Goal: Information Seeking & Learning: Find specific fact

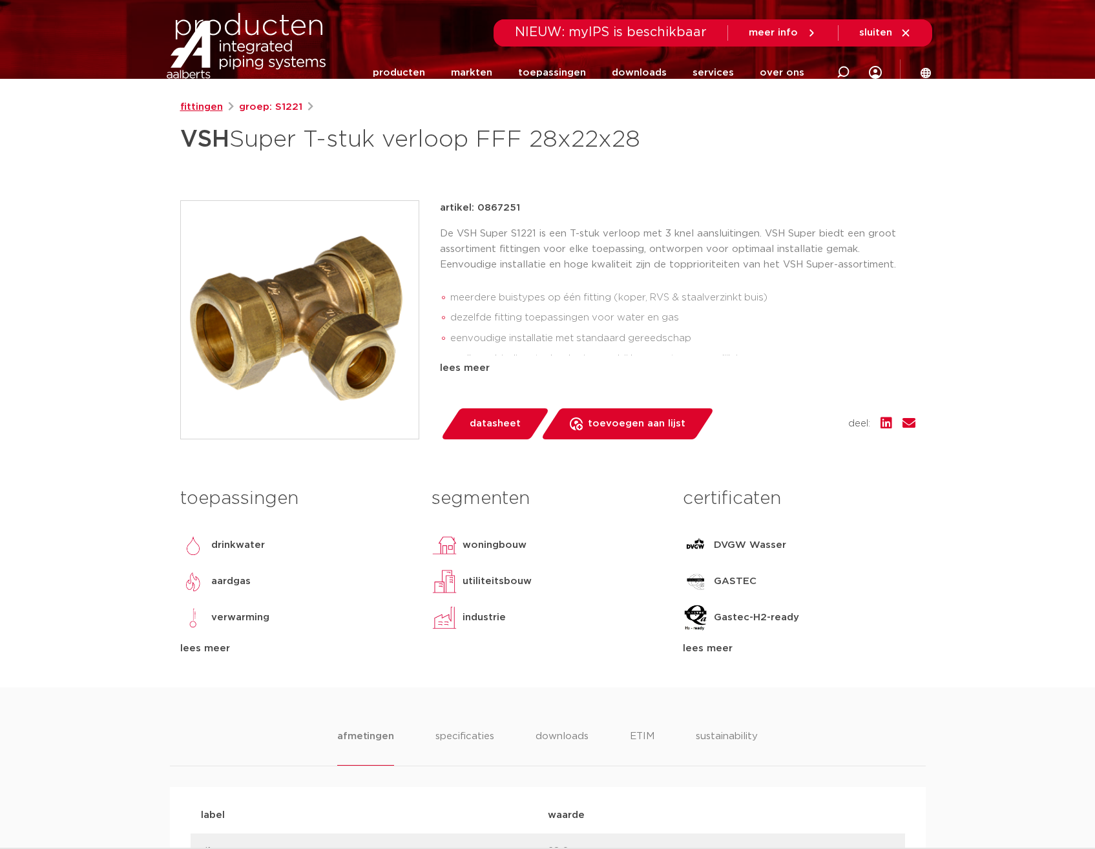
click at [206, 108] on link "fittingen" at bounding box center [201, 106] width 43 height 15
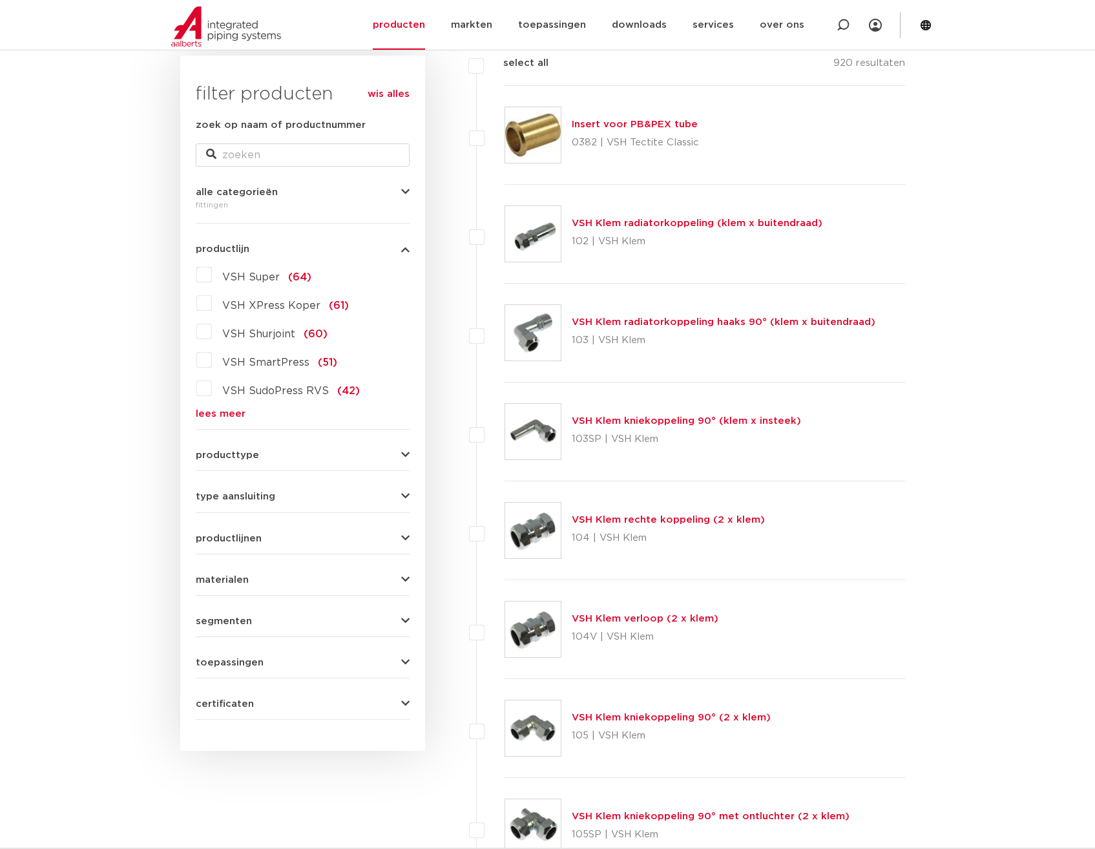
click at [293, 460] on button "producttype" at bounding box center [303, 455] width 214 height 10
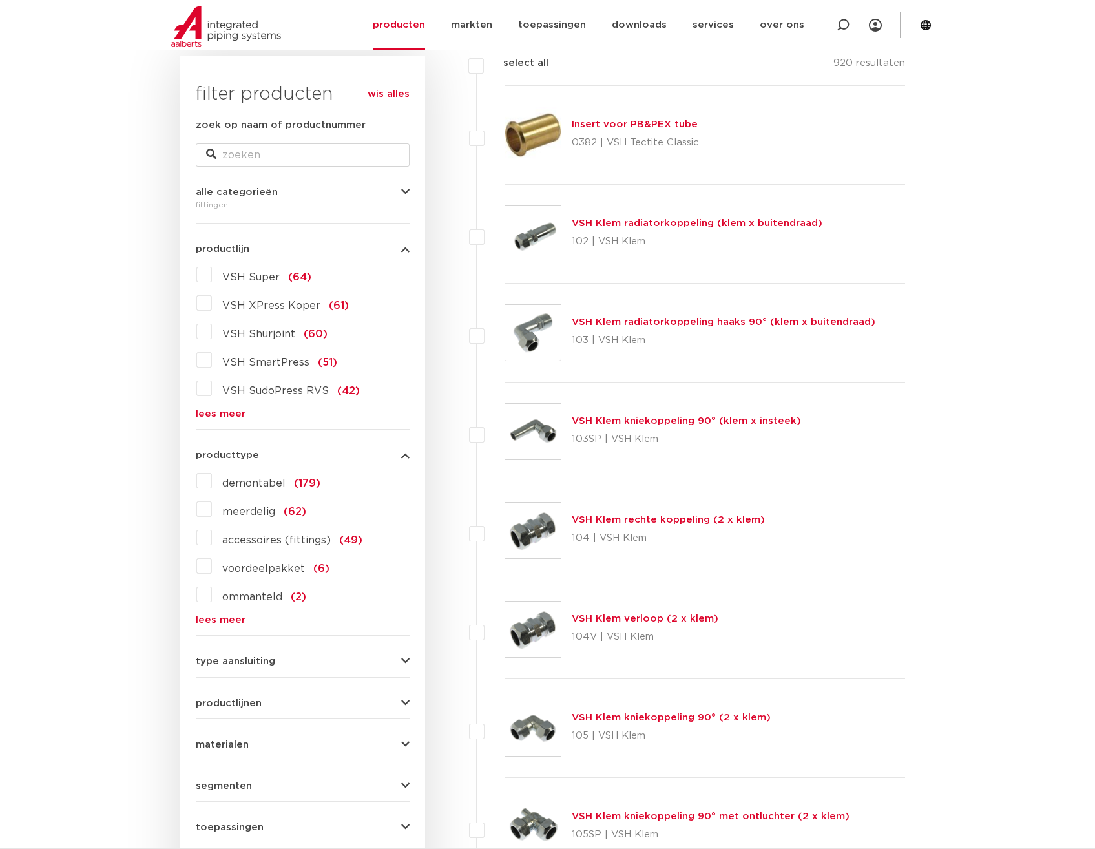
click at [232, 620] on link "lees meer" at bounding box center [303, 620] width 214 height 10
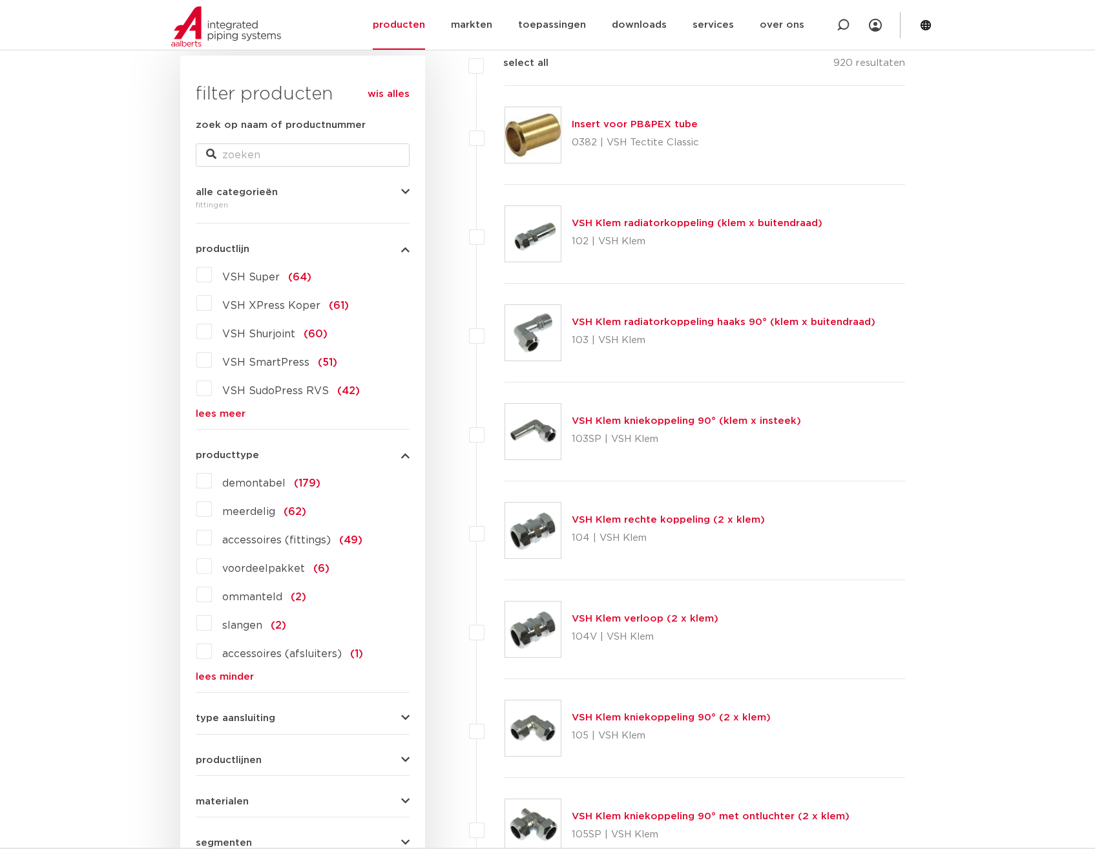
click at [409, 457] on icon "button" at bounding box center [405, 455] width 8 height 10
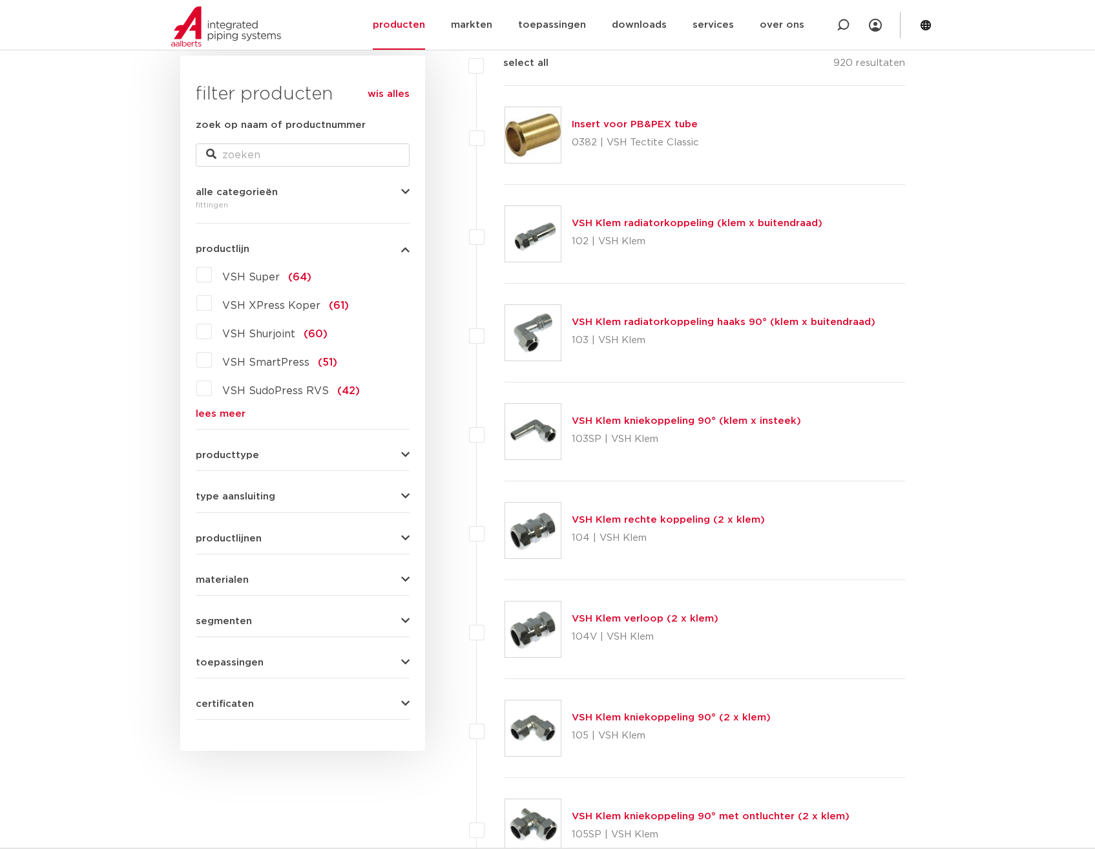
click at [322, 495] on button "type aansluiting" at bounding box center [303, 496] width 214 height 10
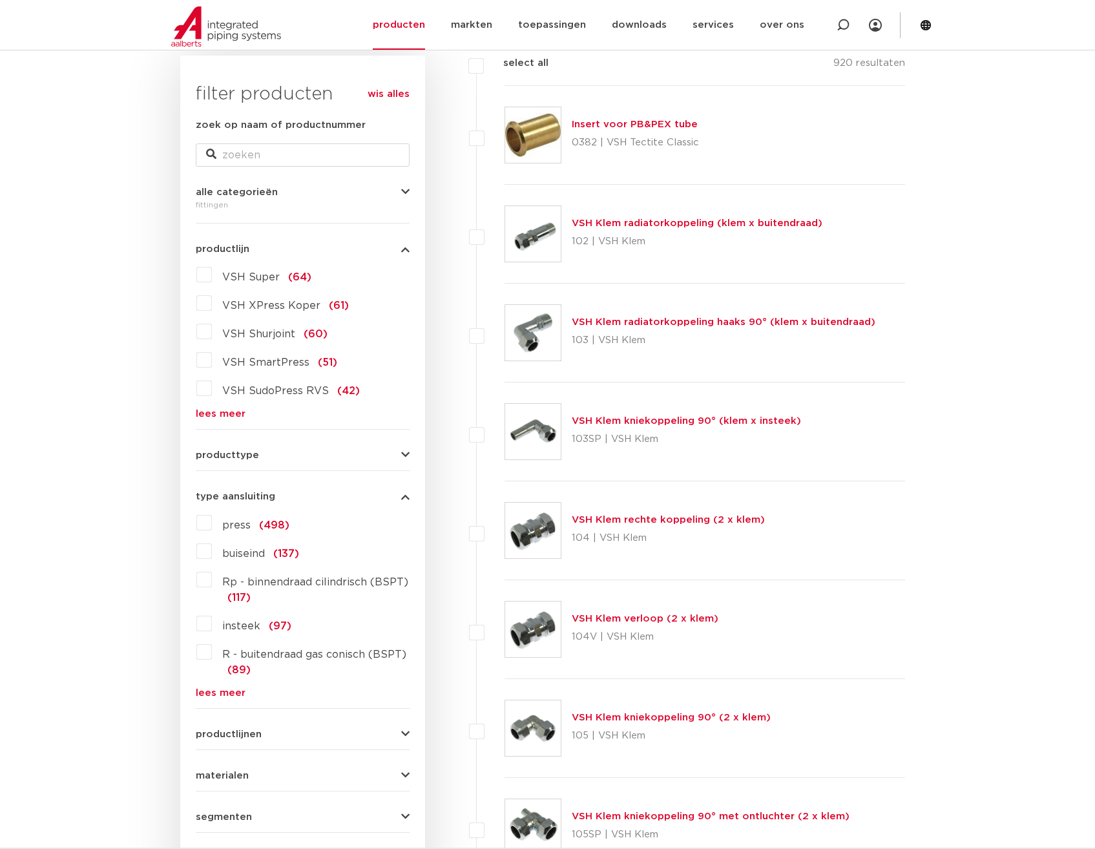
click at [219, 690] on link "lees meer" at bounding box center [303, 693] width 214 height 10
click at [212, 694] on label "knel (88)" at bounding box center [244, 695] width 65 height 21
click at [0, 0] on input "knel (88)" at bounding box center [0, 0] width 0 height 0
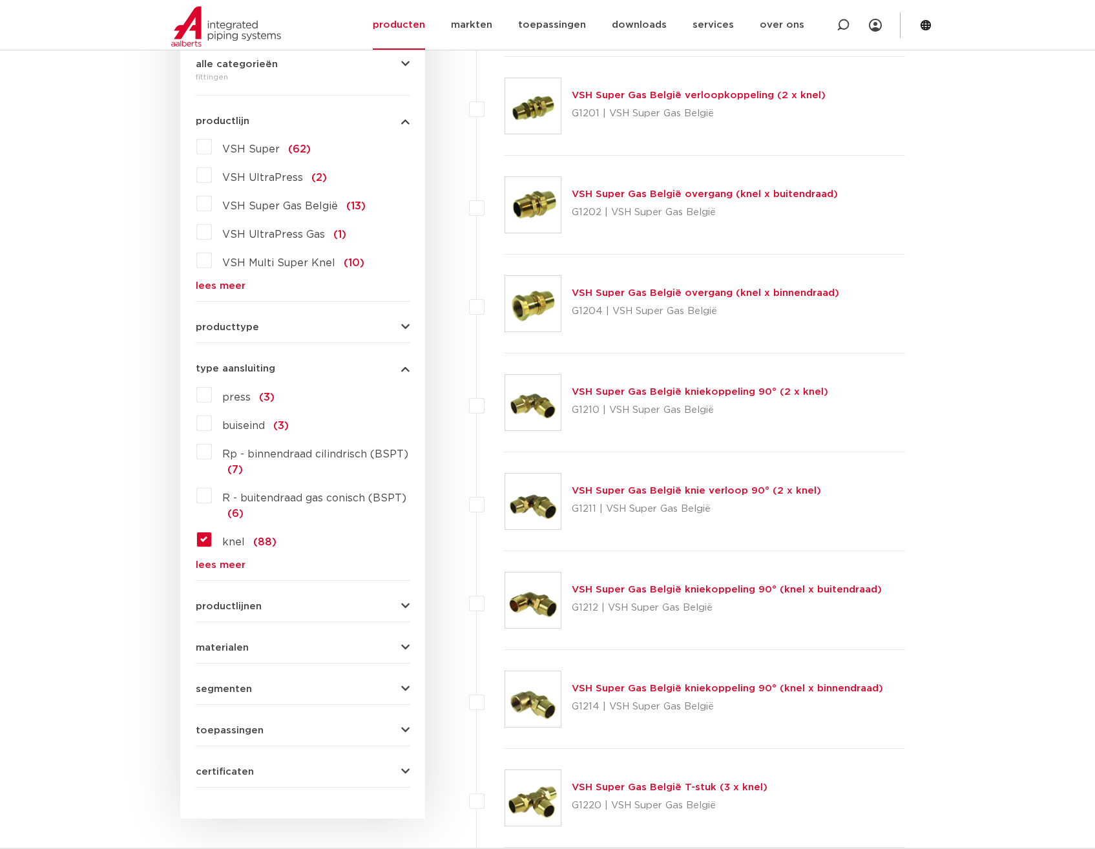
scroll to position [323, 0]
click at [402, 370] on icon "button" at bounding box center [405, 367] width 8 height 10
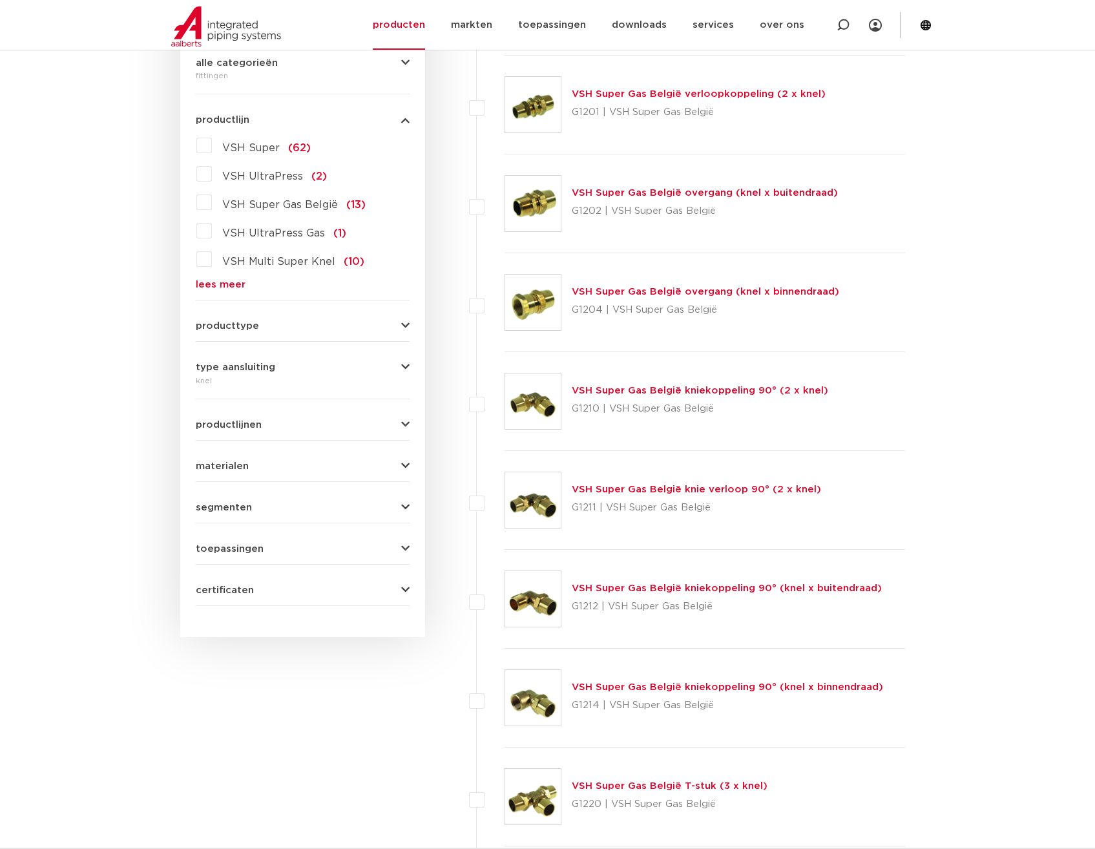
click at [369, 466] on button "materialen" at bounding box center [303, 466] width 214 height 10
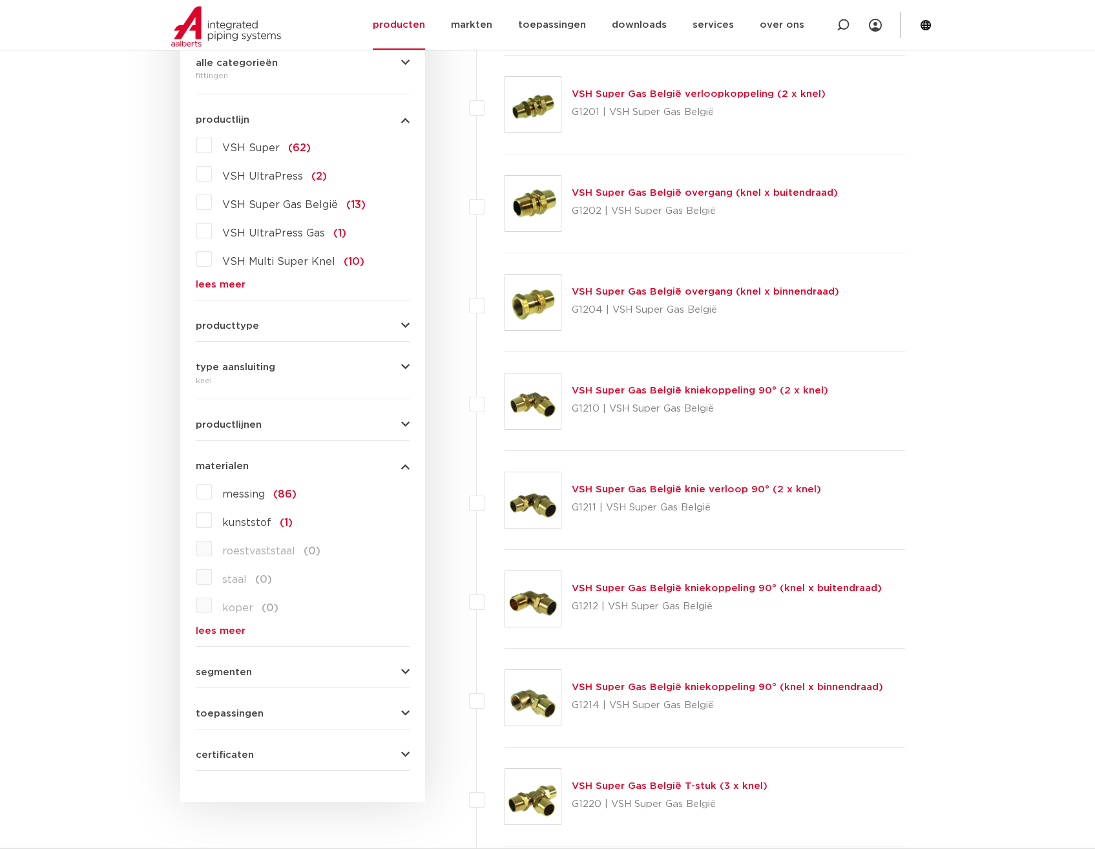
click at [369, 466] on button "materialen" at bounding box center [303, 466] width 214 height 10
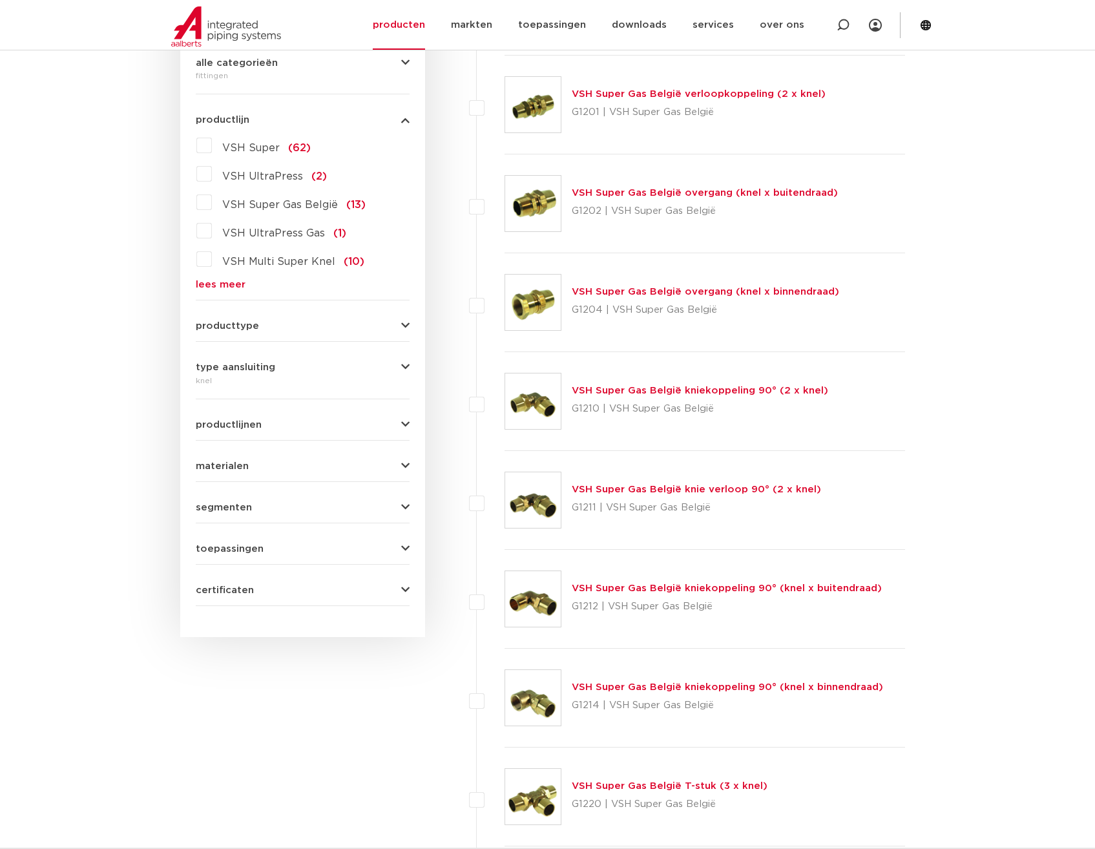
click at [358, 463] on button "materialen" at bounding box center [303, 466] width 214 height 10
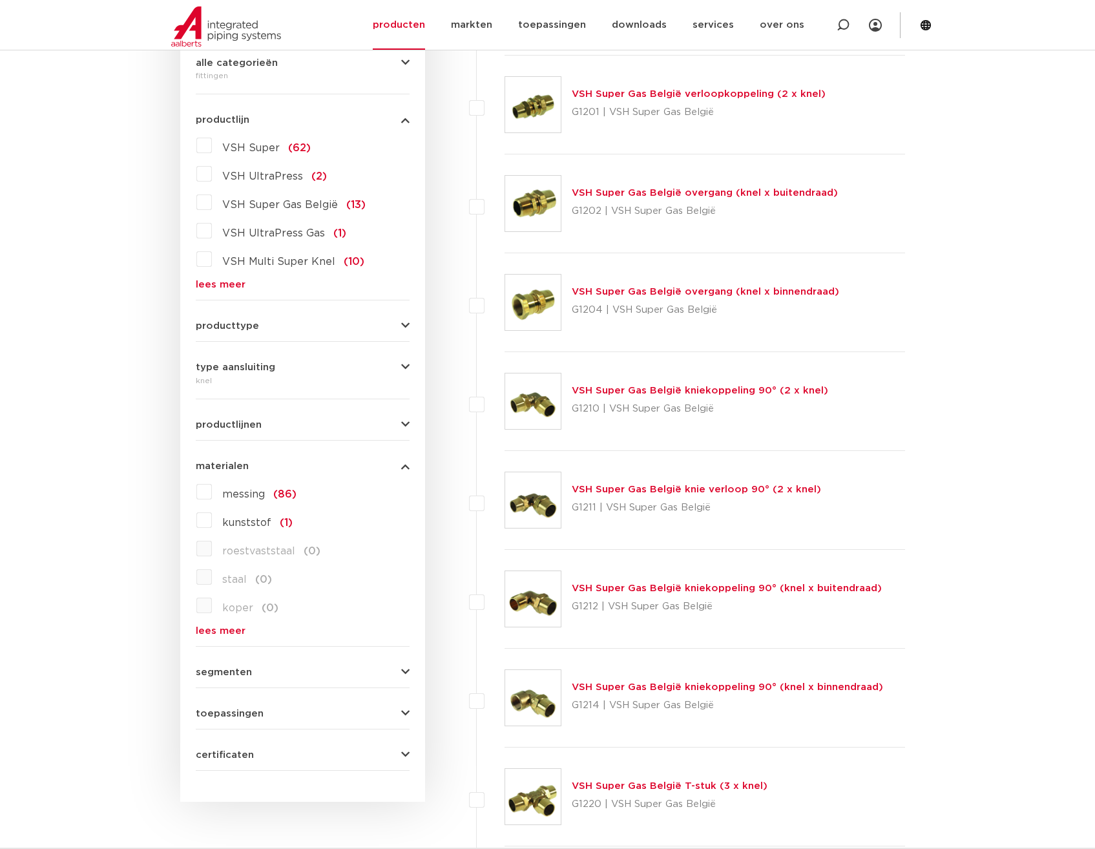
click at [258, 493] on span "messing" at bounding box center [243, 494] width 43 height 10
click at [0, 0] on input "messing (86)" at bounding box center [0, 0] width 0 height 0
click at [407, 464] on icon "button" at bounding box center [405, 466] width 8 height 10
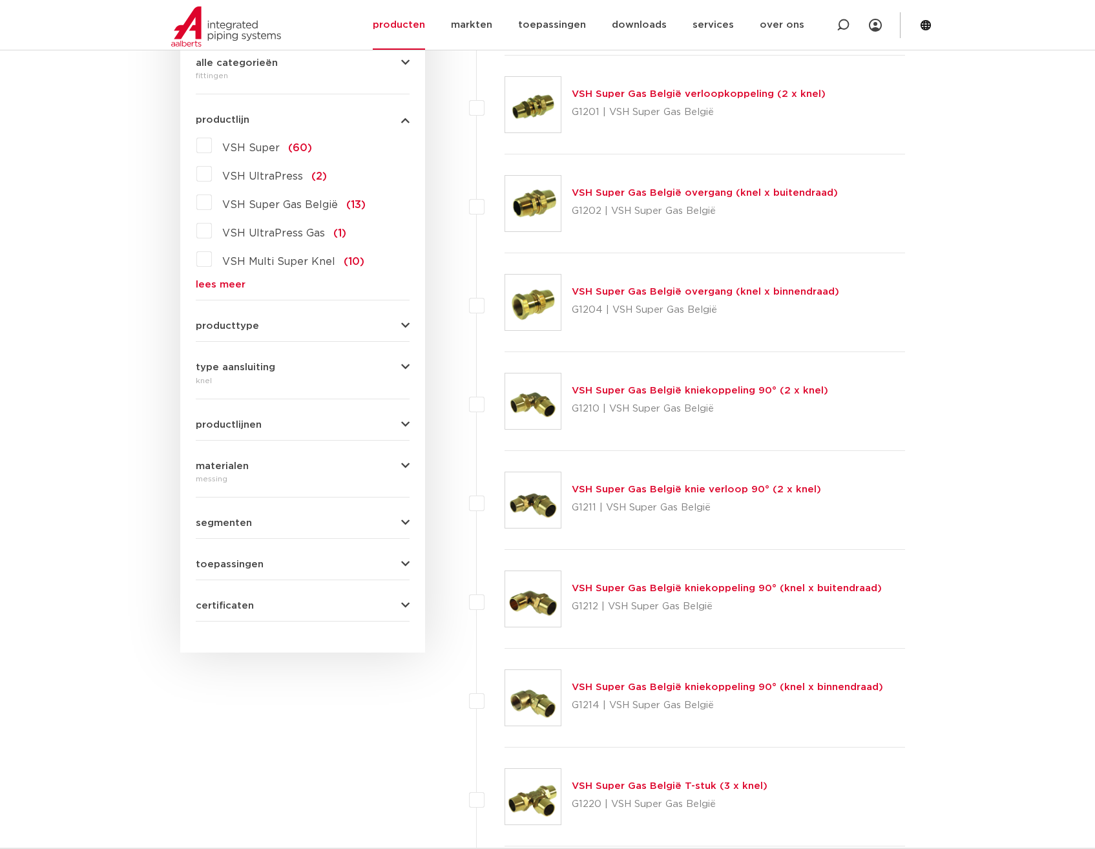
click at [397, 424] on button "productlijnen" at bounding box center [303, 425] width 214 height 10
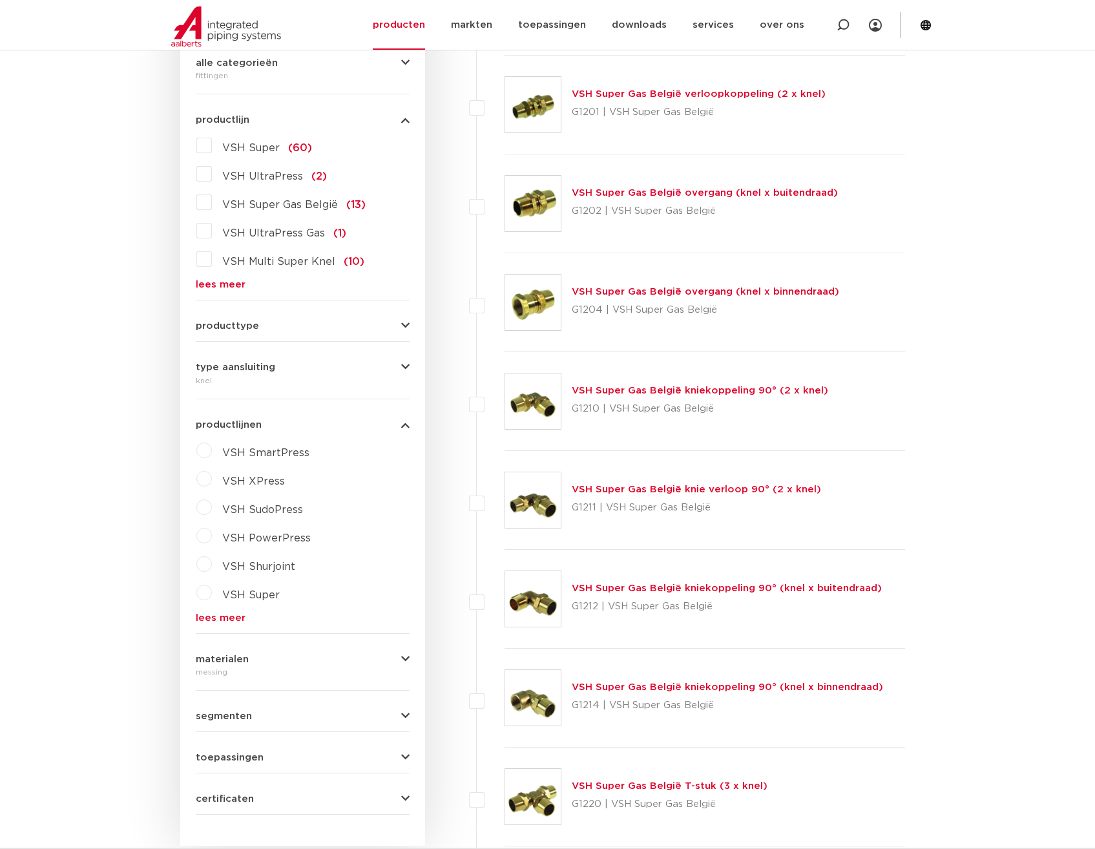
click at [397, 424] on button "productlijnen" at bounding box center [303, 425] width 214 height 10
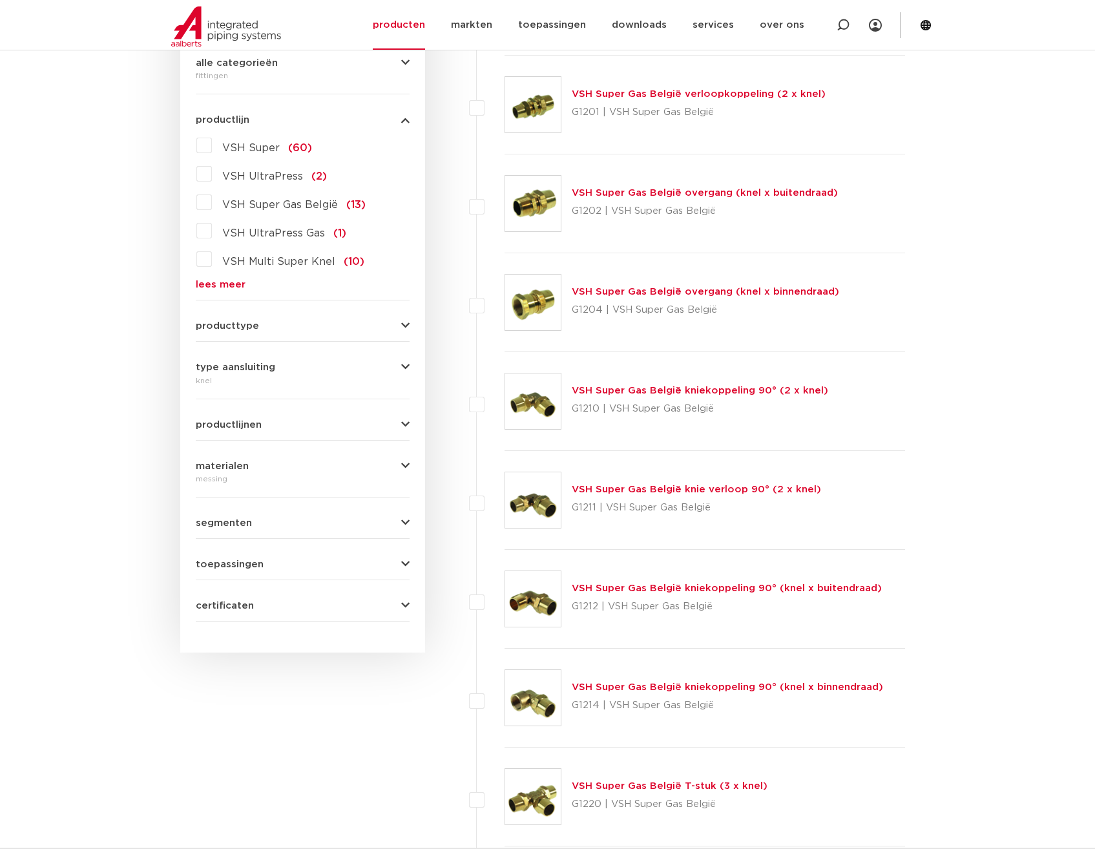
click at [367, 519] on button "segmenten" at bounding box center [303, 523] width 214 height 10
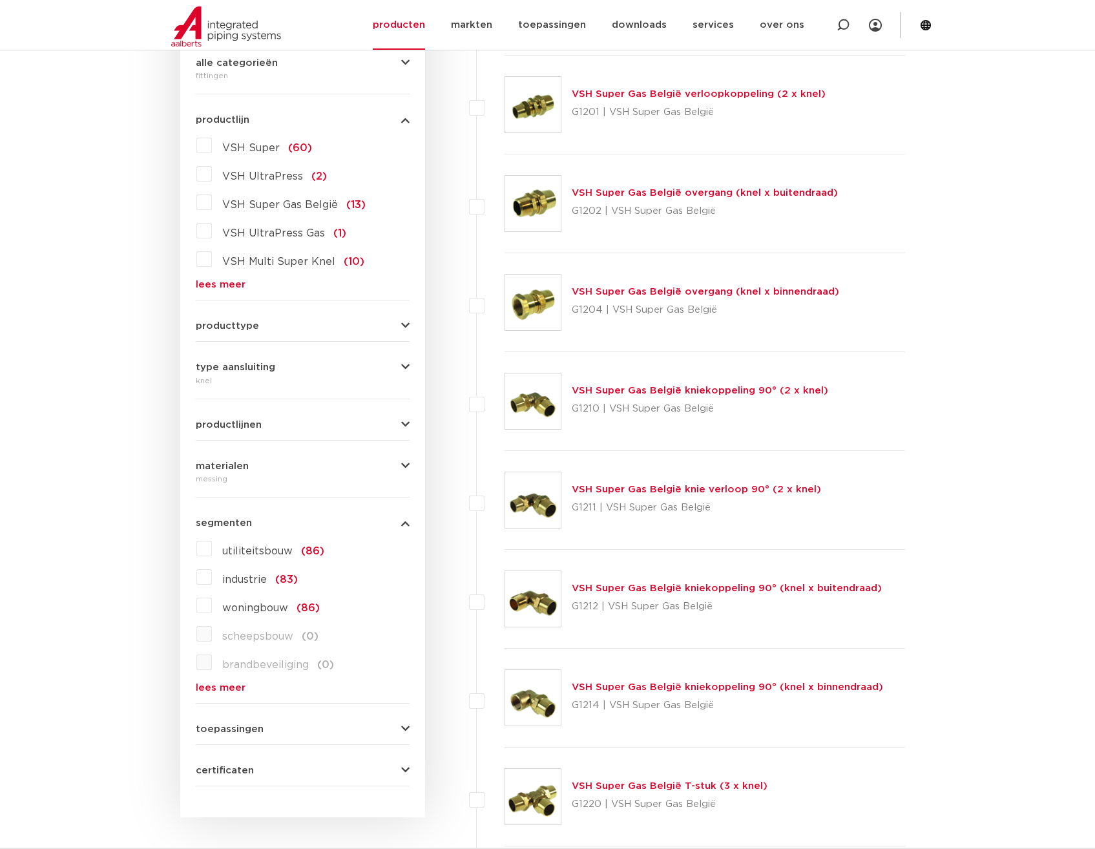
click at [378, 515] on div "segmenten utiliteitsbouw (86) industrie (83) woningbouw (86) scheepsbouw (0) br…" at bounding box center [303, 600] width 214 height 185
click at [393, 511] on div "segmenten utiliteitsbouw (86) industrie (83) woningbouw (86) scheepsbouw (0) br…" at bounding box center [303, 600] width 214 height 185
click at [406, 524] on icon "button" at bounding box center [405, 523] width 8 height 10
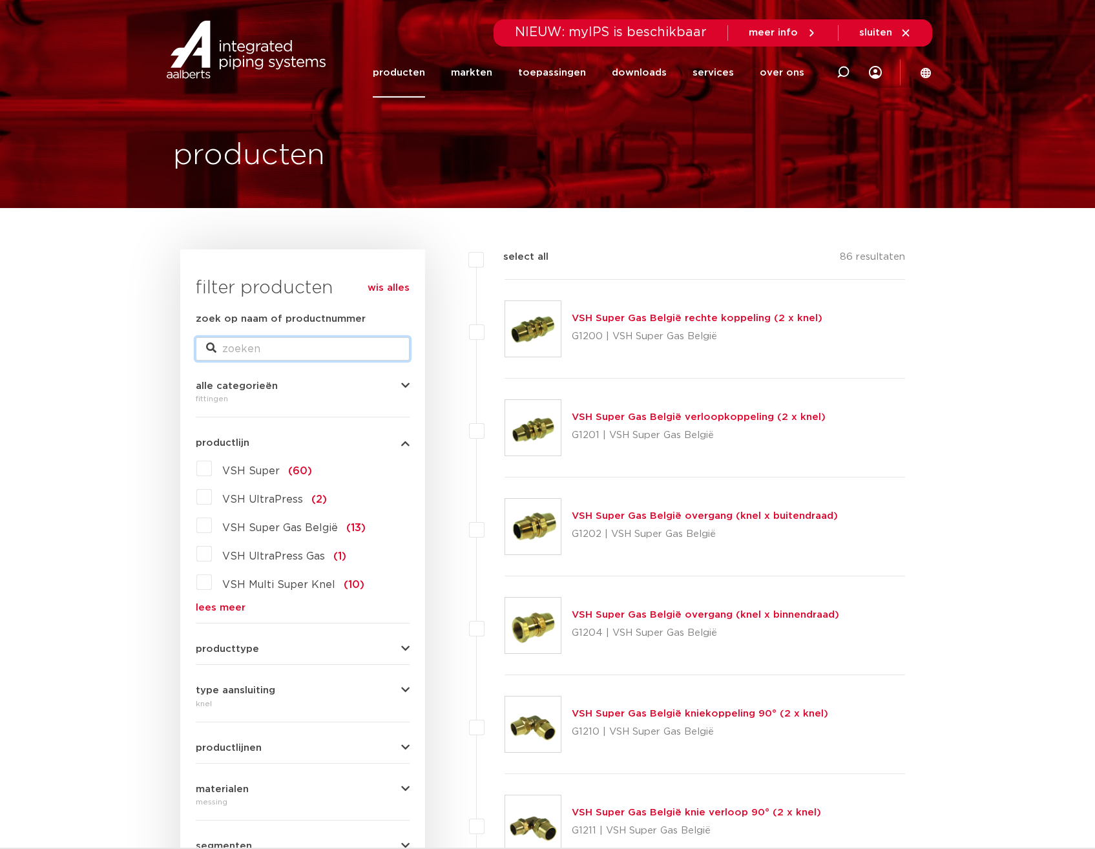
click at [281, 350] on input "zoek op naam of productnummer" at bounding box center [303, 348] width 214 height 23
click at [285, 354] on input "t stuk 22" at bounding box center [303, 348] width 214 height 23
type input "t stuk 28"
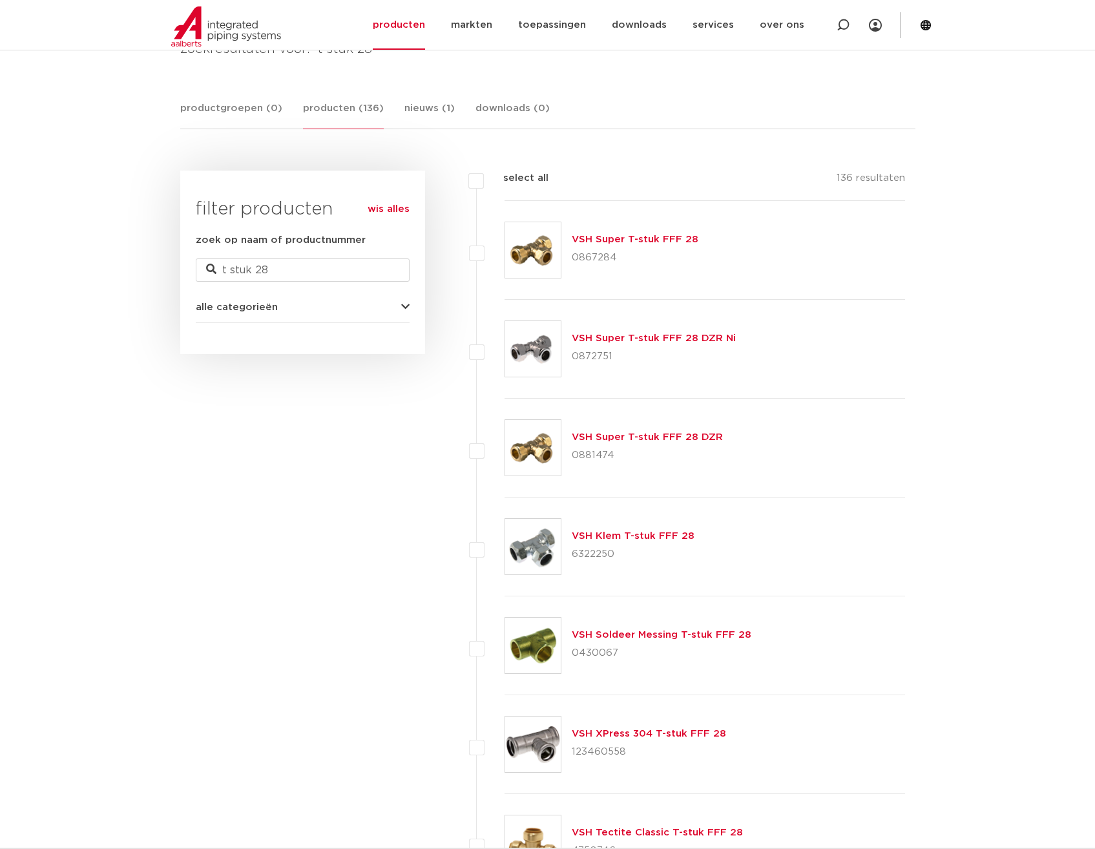
scroll to position [194, 0]
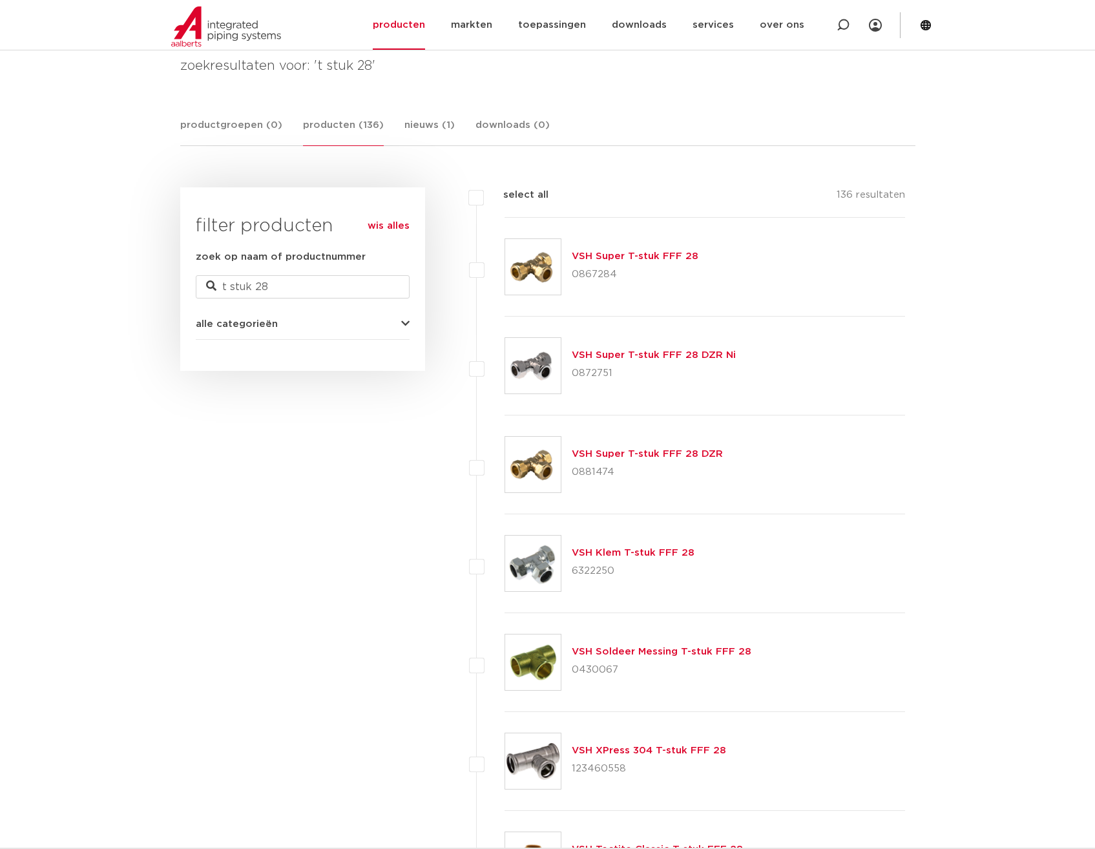
click at [643, 256] on link "VSH Super T-stuk FFF 28" at bounding box center [635, 256] width 127 height 10
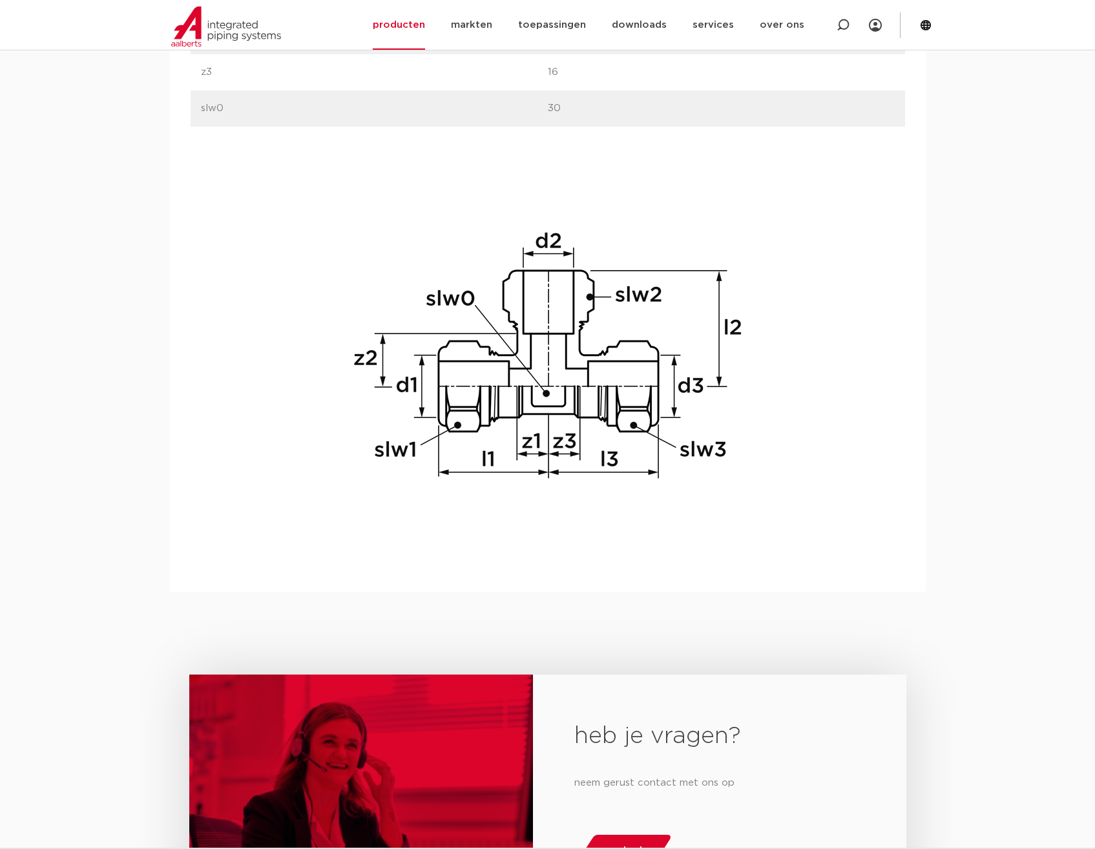
scroll to position [904, 0]
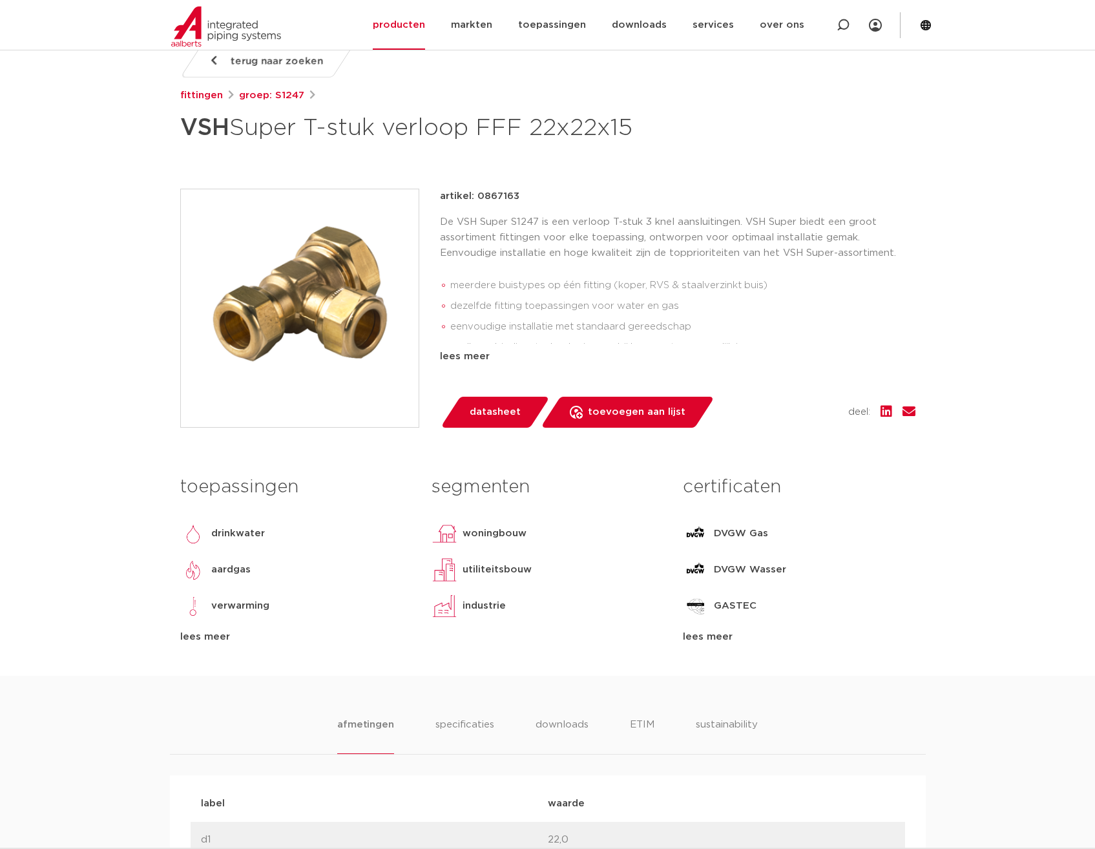
scroll to position [65, 0]
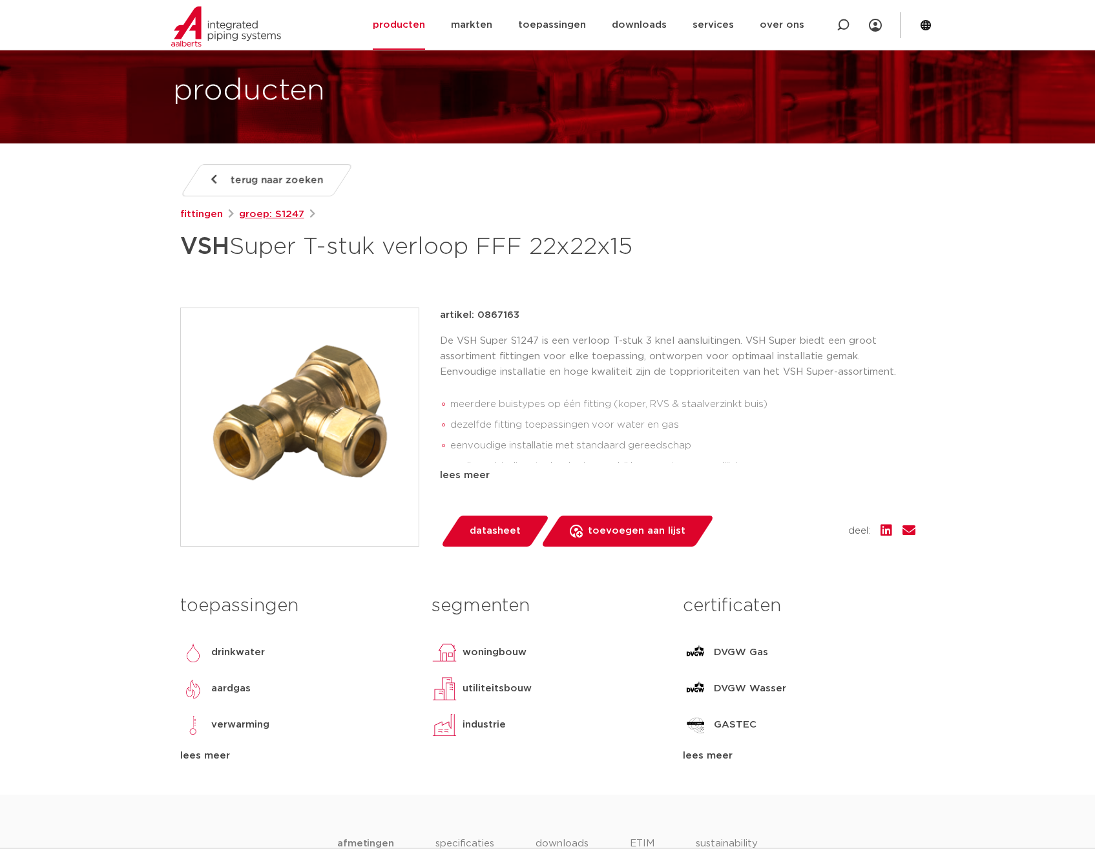
click at [266, 211] on link "groep: S1247" at bounding box center [271, 214] width 65 height 15
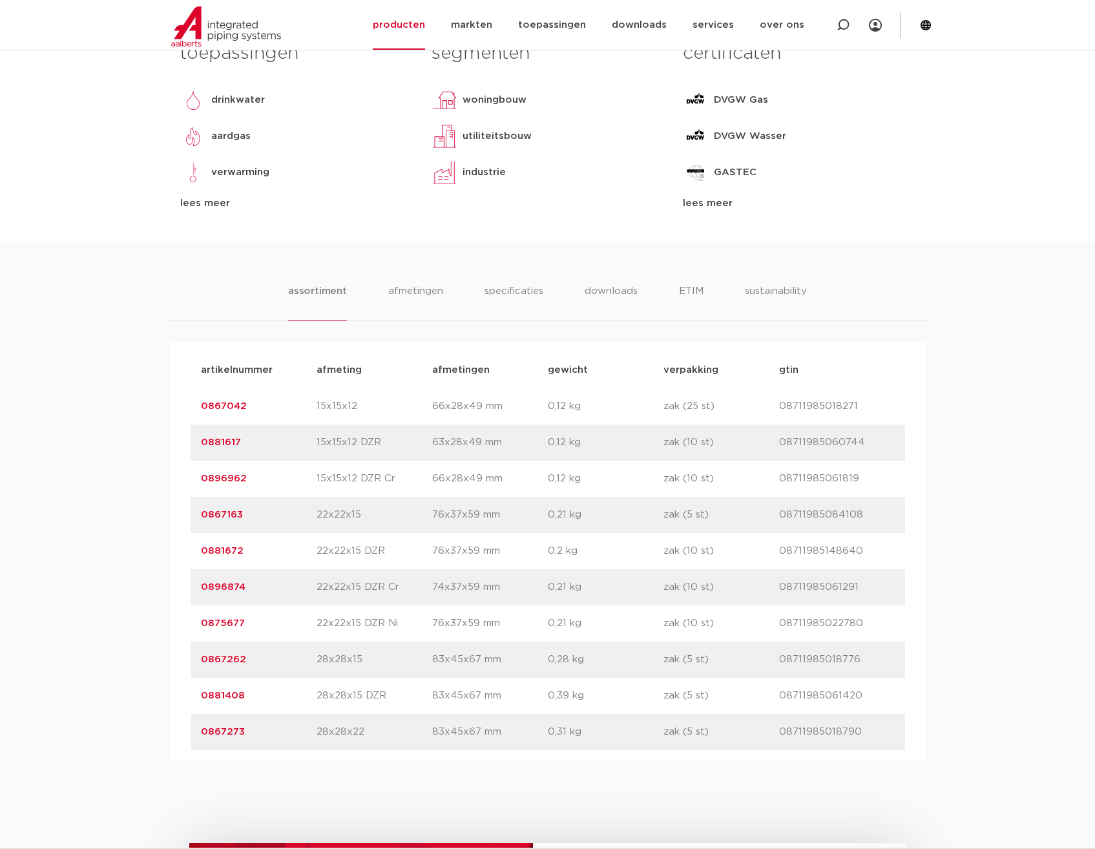
scroll to position [646, 0]
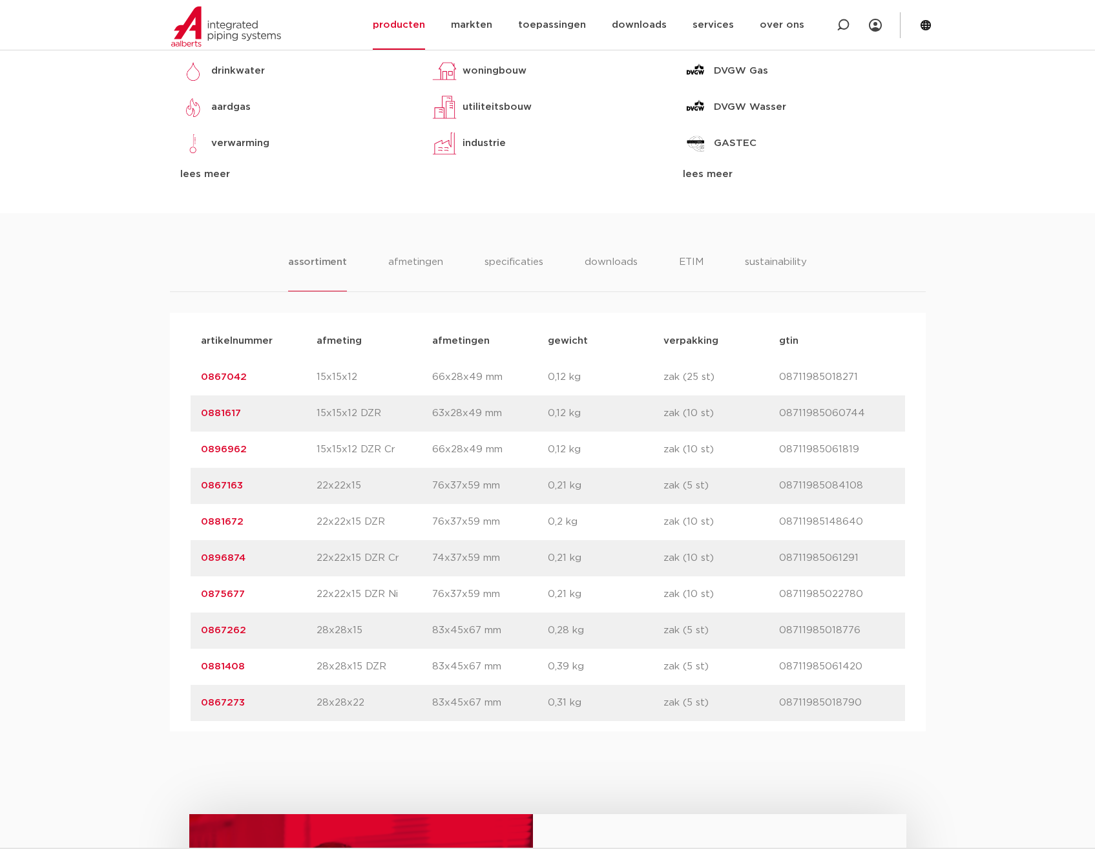
click at [242, 707] on link "0867273" at bounding box center [223, 702] width 44 height 10
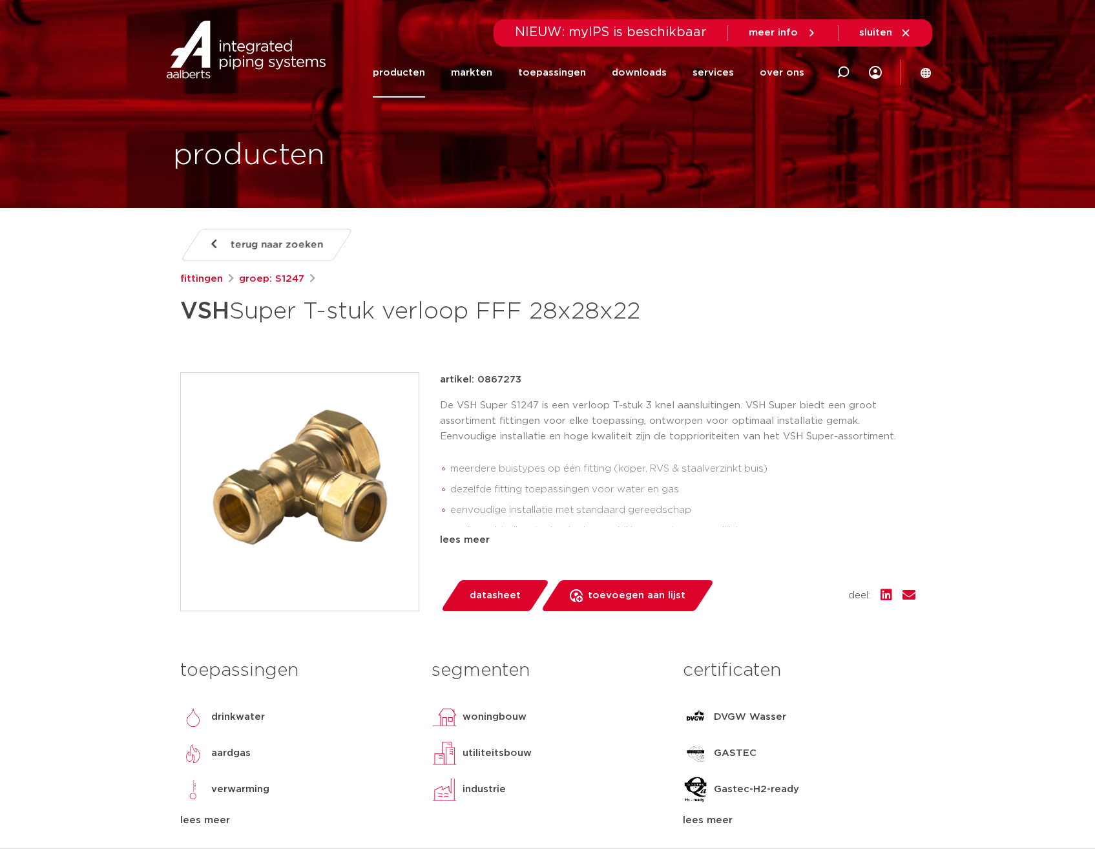
click at [492, 378] on p "artikel: 0867273" at bounding box center [480, 379] width 81 height 15
copy p "0867273"
